Goal: Find specific page/section

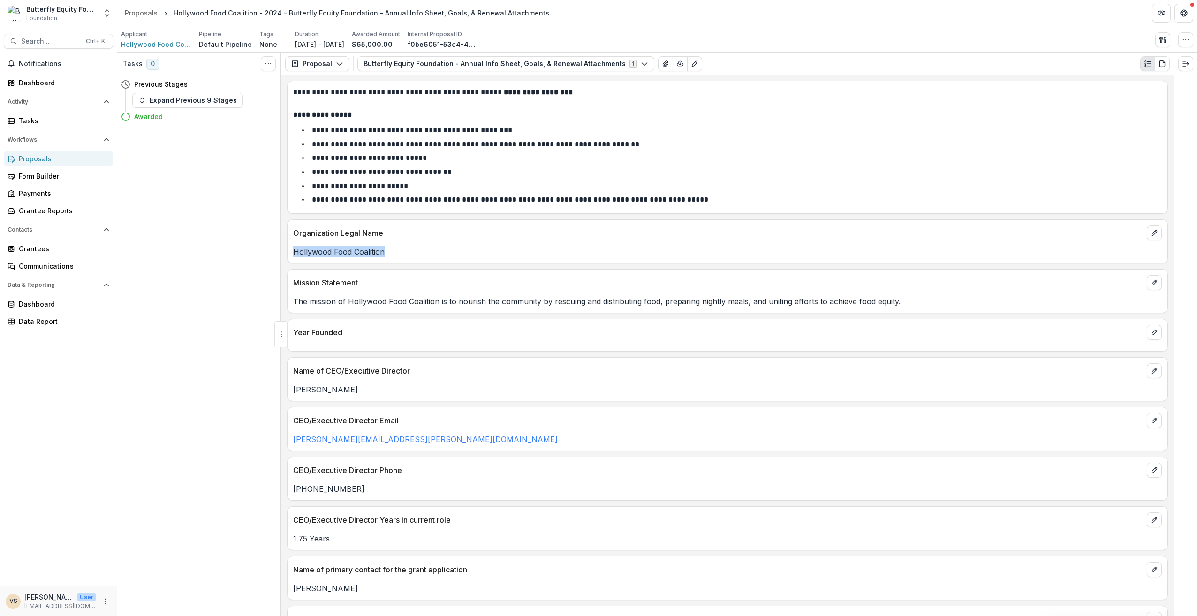
click at [40, 242] on link "Grantees" at bounding box center [58, 248] width 109 height 15
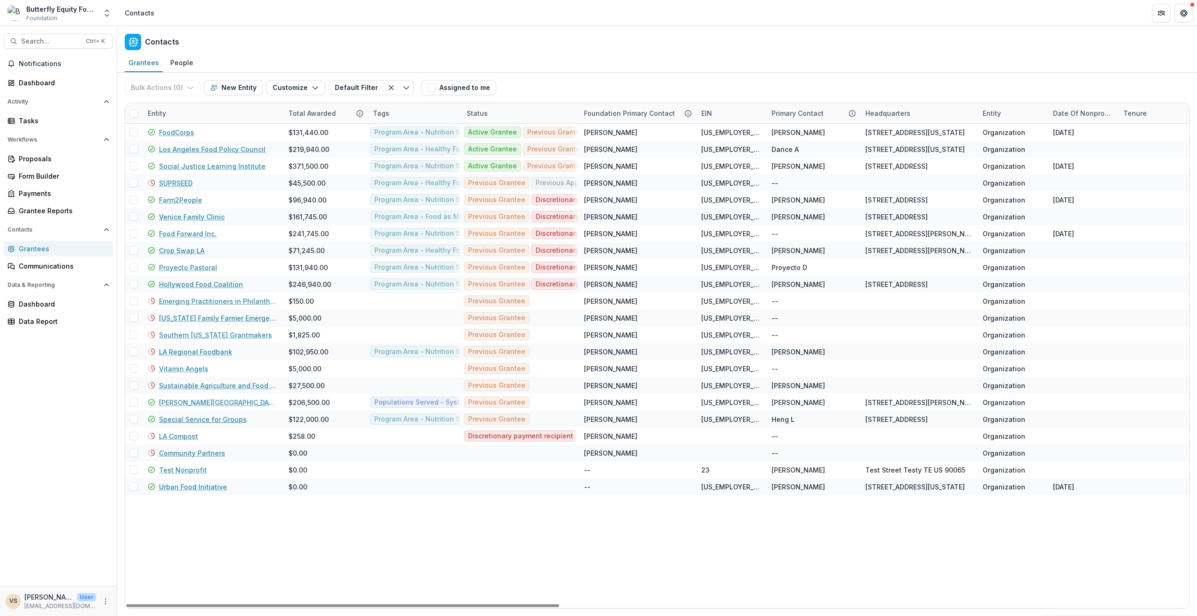
click at [215, 415] on link "Special Service for Groups" at bounding box center [203, 420] width 88 height 10
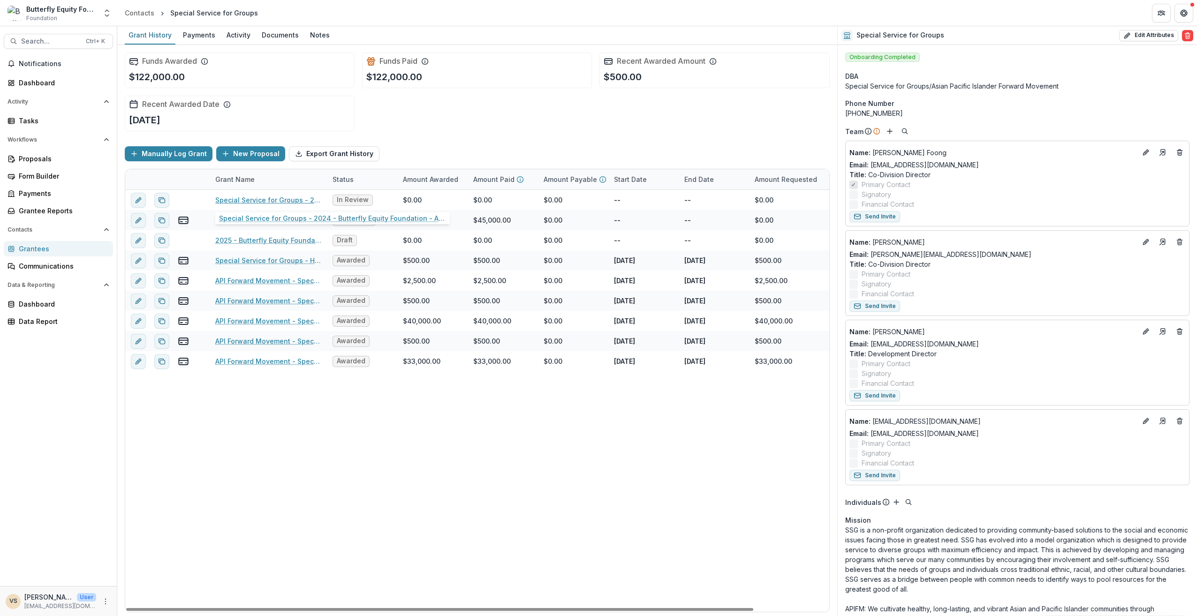
click at [240, 197] on link "Special Service for Groups - 2024 - Butterfly Equity Foundation - Annual Info S…" at bounding box center [268, 200] width 106 height 10
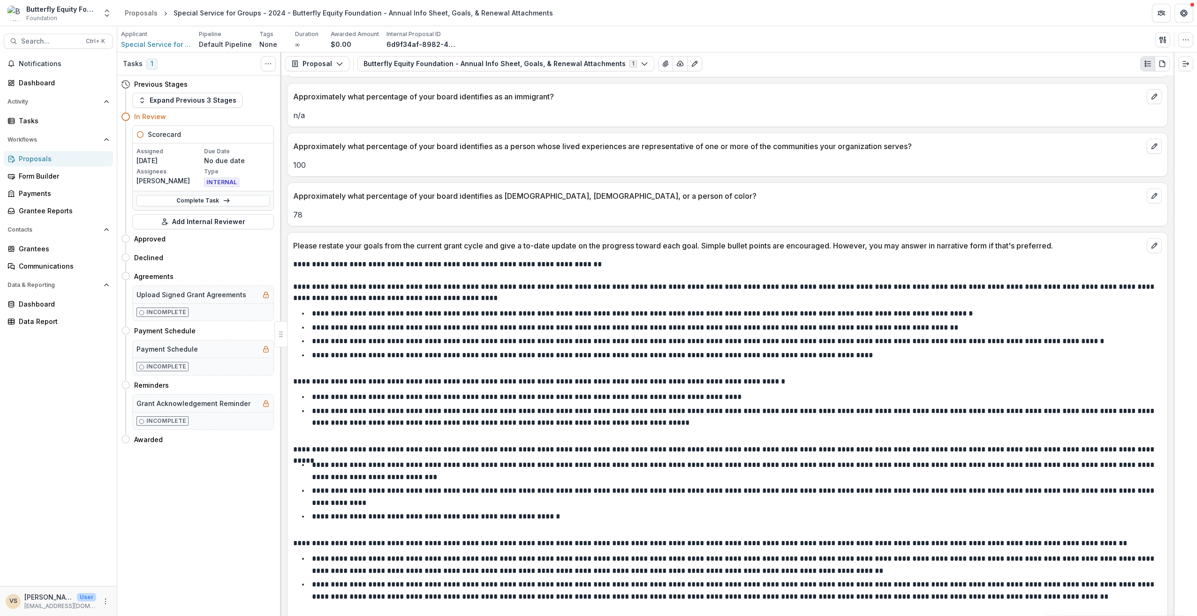
scroll to position [1313, 0]
